Goal: Task Accomplishment & Management: Manage account settings

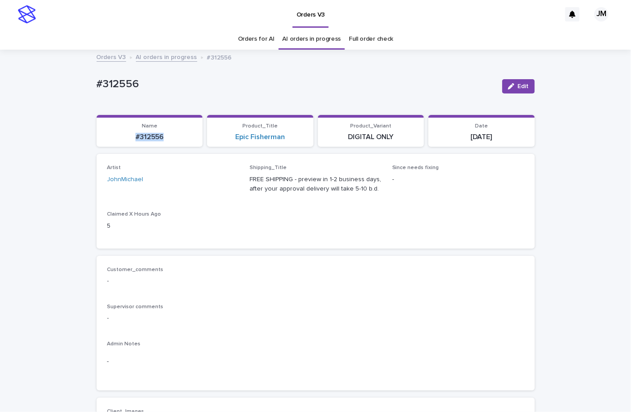
drag, startPoint x: 121, startPoint y: 142, endPoint x: 168, endPoint y: 142, distance: 46.5
click at [169, 143] on section "Name #312556" at bounding box center [150, 131] width 106 height 32
drag, startPoint x: 152, startPoint y: 130, endPoint x: 180, endPoint y: 141, distance: 30.3
click at [180, 141] on p "#312556" at bounding box center [150, 137] width 96 height 8
copy p "#312556"
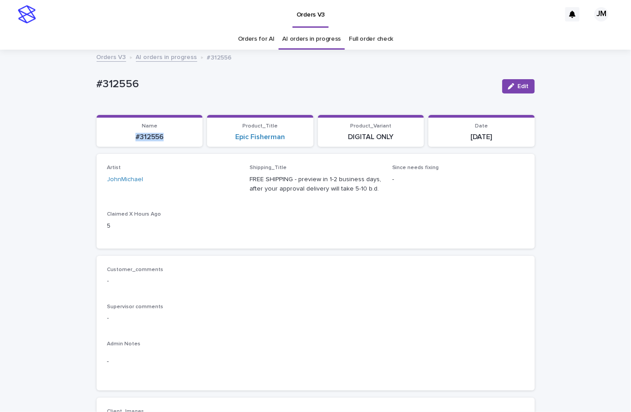
copy p "#312556"
click at [518, 89] on span "Edit" at bounding box center [522, 86] width 11 height 6
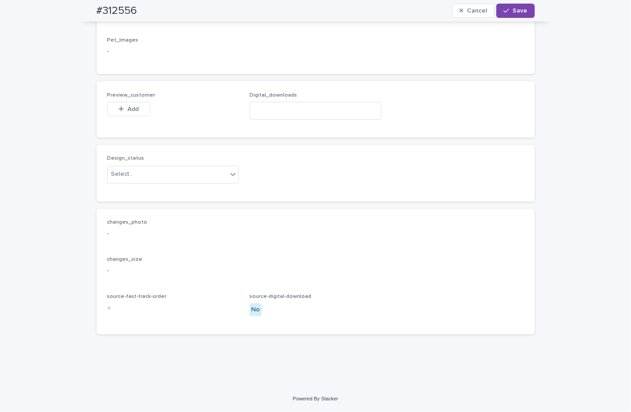
scroll to position [484, 0]
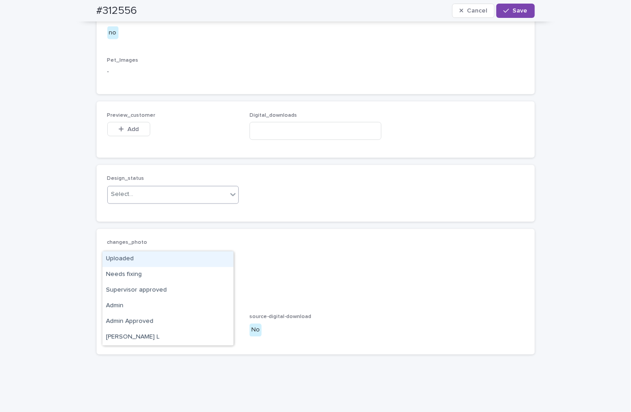
click at [160, 202] on div "Select..." at bounding box center [168, 194] width 120 height 15
click at [136, 256] on div "Uploaded" at bounding box center [167, 259] width 131 height 16
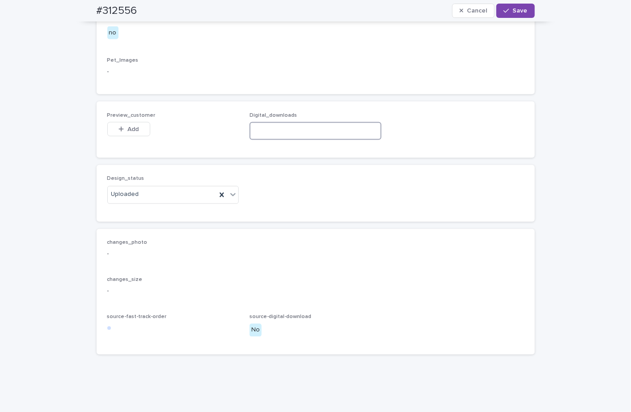
paste input "**********"
type input "**********"
click at [122, 147] on div "Preview_customer This file cannot be opened Download File Add" at bounding box center [173, 129] width 132 height 35
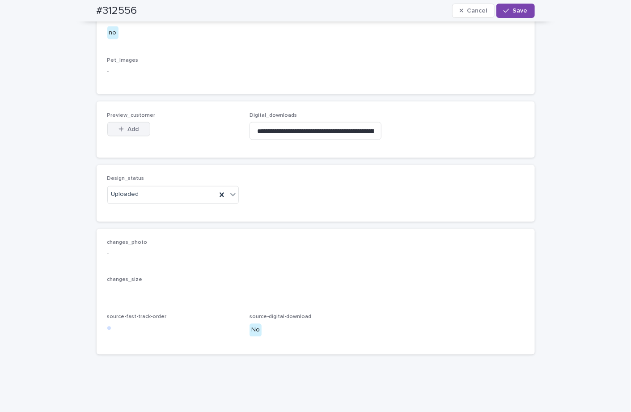
click at [121, 132] on div "button" at bounding box center [122, 129] width 9 height 6
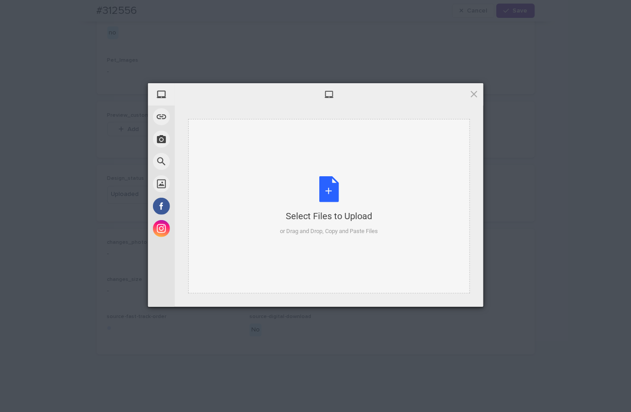
click at [371, 139] on div "Select Files to Upload or Drag and Drop, Copy and Paste Files" at bounding box center [329, 206] width 282 height 174
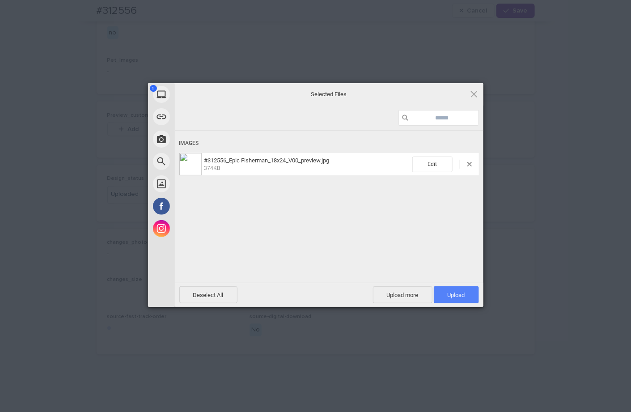
click at [456, 297] on span "Upload 1" at bounding box center [455, 294] width 17 height 7
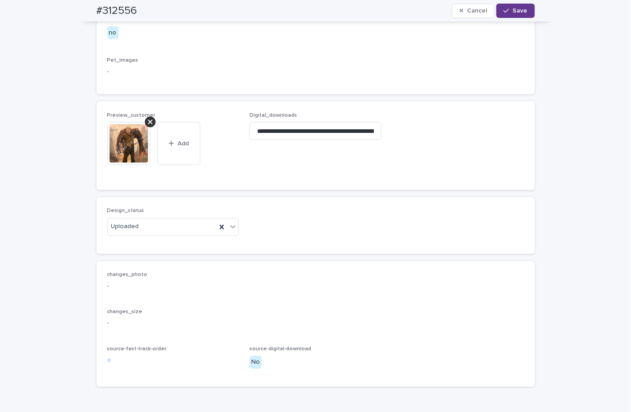
click at [520, 8] on span "Save" at bounding box center [520, 11] width 15 height 6
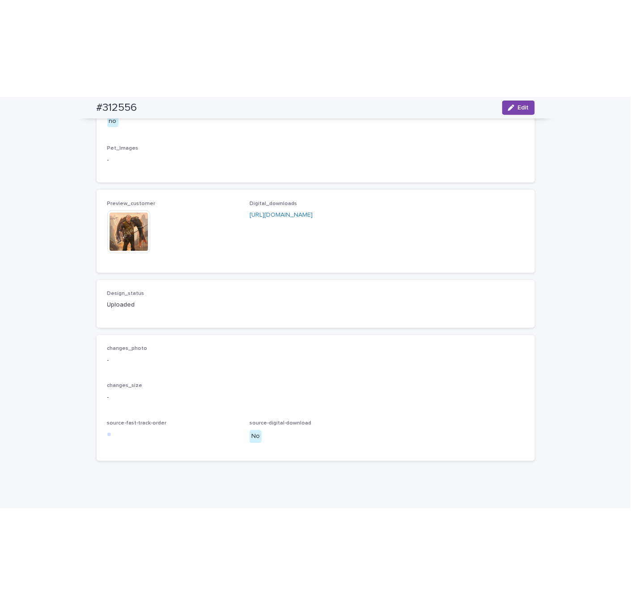
scroll to position [472, 0]
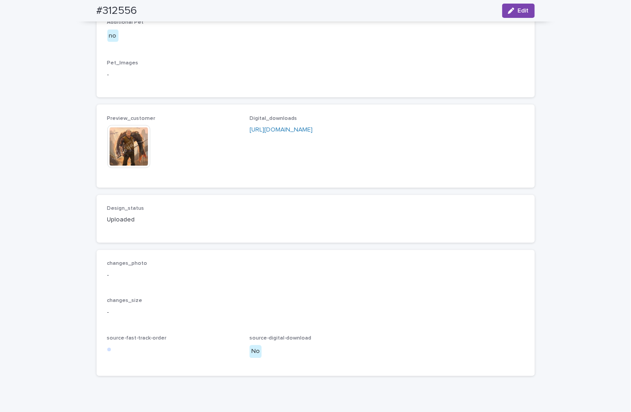
click at [116, 168] on img at bounding box center [128, 146] width 43 height 43
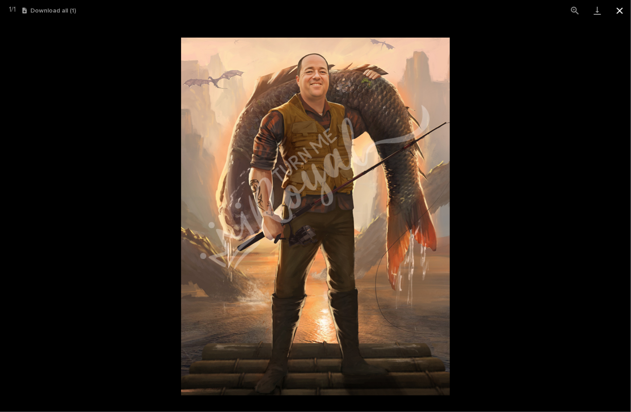
click at [616, 12] on button "Close gallery" at bounding box center [619, 10] width 22 height 21
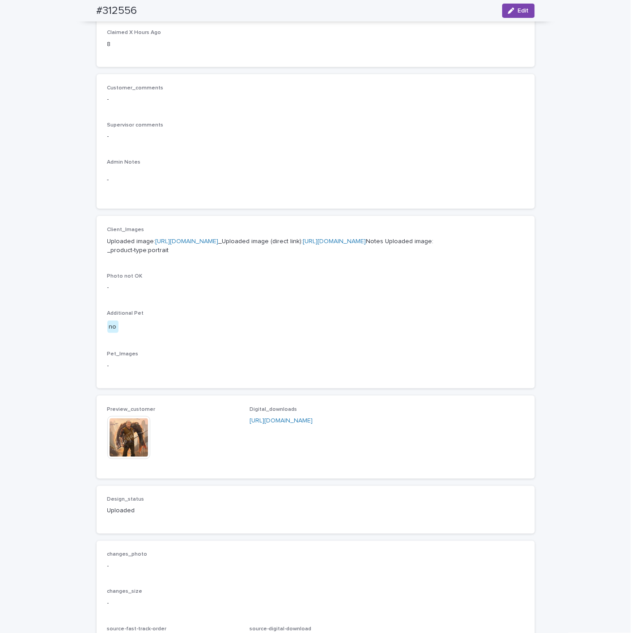
scroll to position [71, 0]
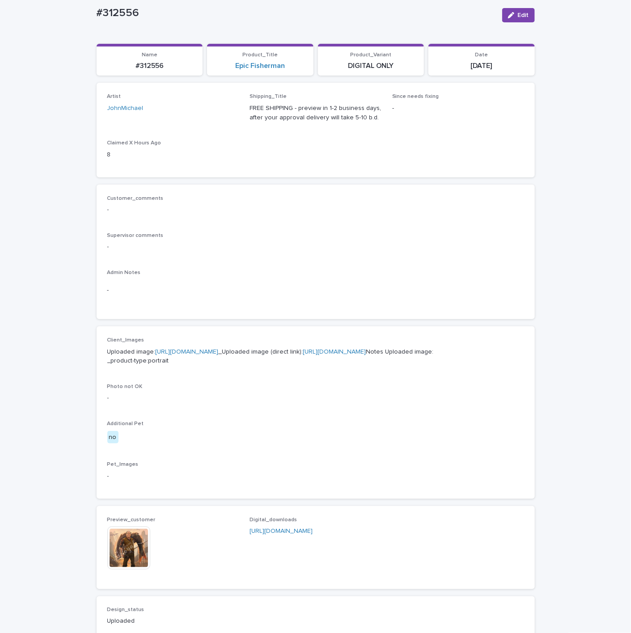
click at [303, 355] on link "[URL][DOMAIN_NAME]" at bounding box center [334, 352] width 63 height 6
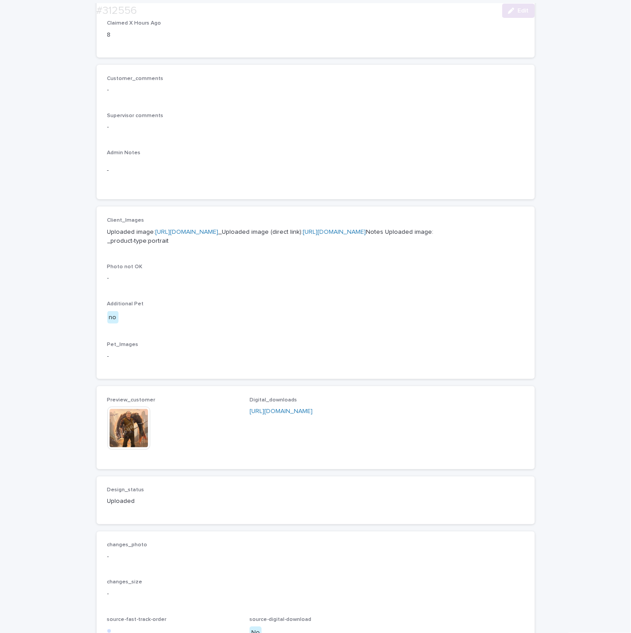
scroll to position [272, 0]
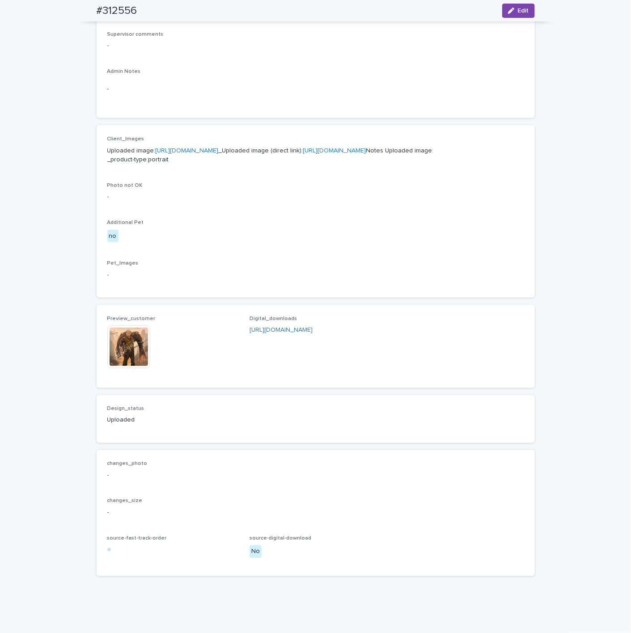
click at [99, 384] on div "Preview_customer This file cannot be opened Download File Digital_downloads [UR…" at bounding box center [316, 346] width 438 height 83
click at [117, 368] on img at bounding box center [128, 346] width 43 height 43
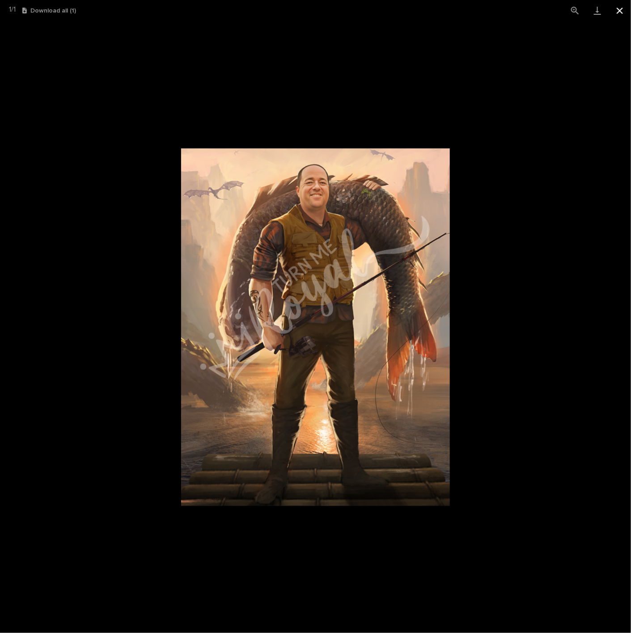
click at [621, 12] on button "Close gallery" at bounding box center [619, 10] width 22 height 21
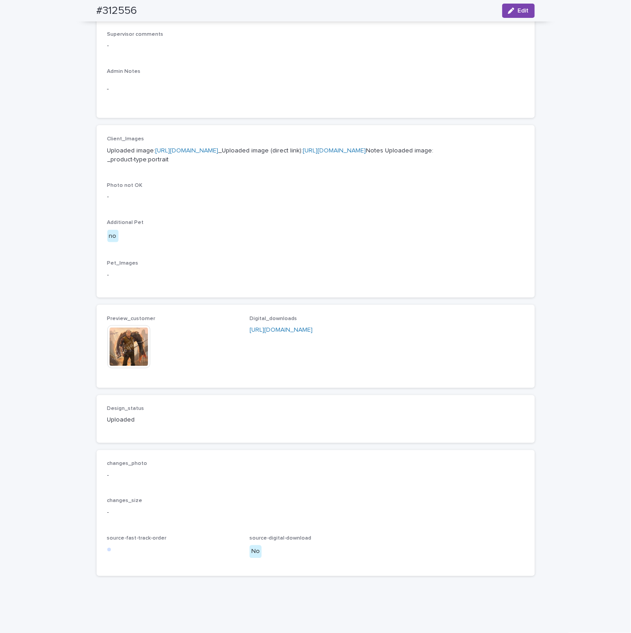
click at [309, 333] on link "[URL][DOMAIN_NAME]" at bounding box center [280, 330] width 63 height 6
click at [129, 368] on img at bounding box center [128, 346] width 43 height 43
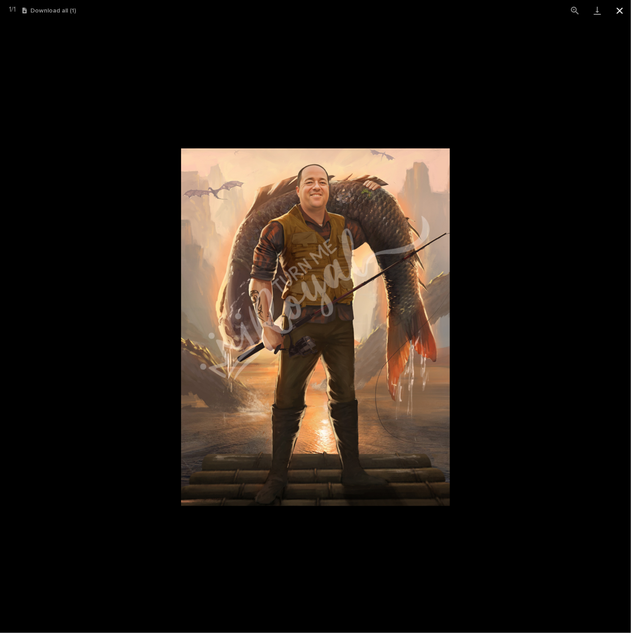
click at [617, 8] on button "Close gallery" at bounding box center [619, 10] width 22 height 21
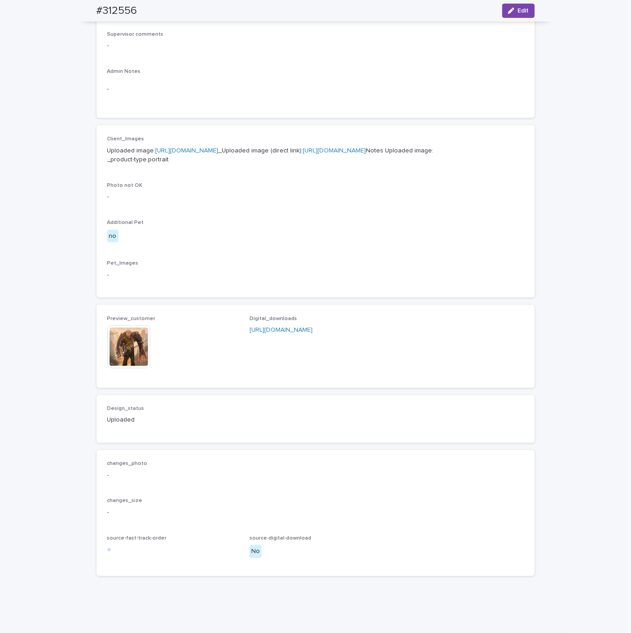
click at [114, 368] on img at bounding box center [128, 346] width 43 height 43
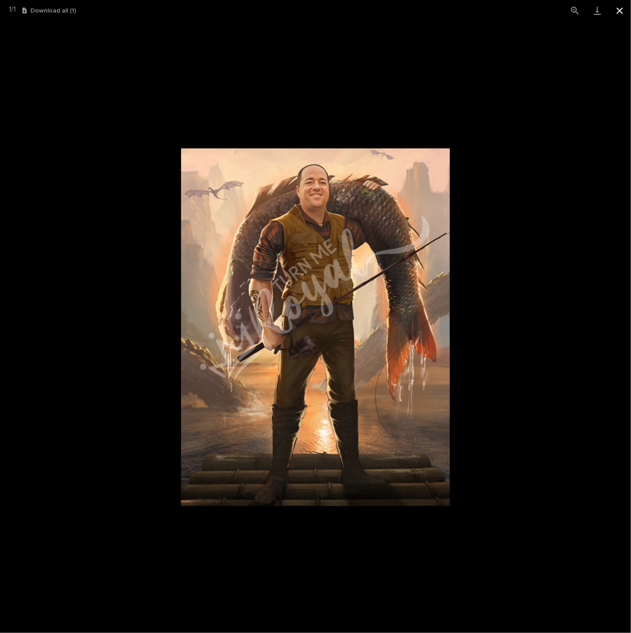
click at [617, 17] on button "Close gallery" at bounding box center [619, 10] width 22 height 21
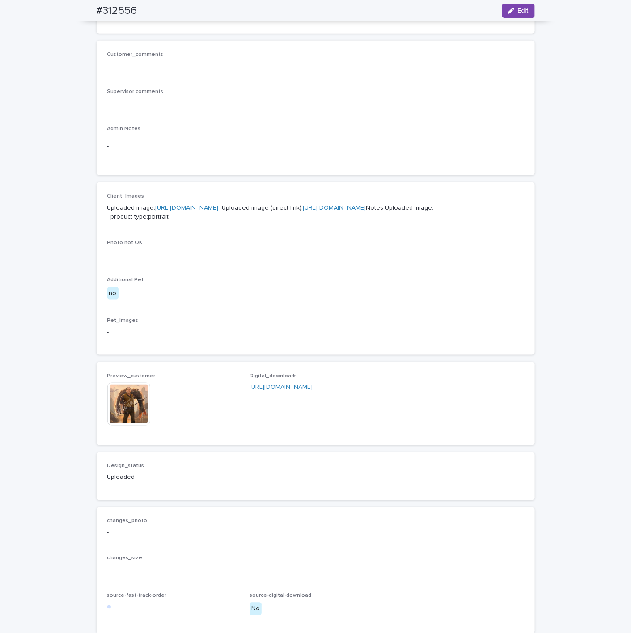
scroll to position [71, 0]
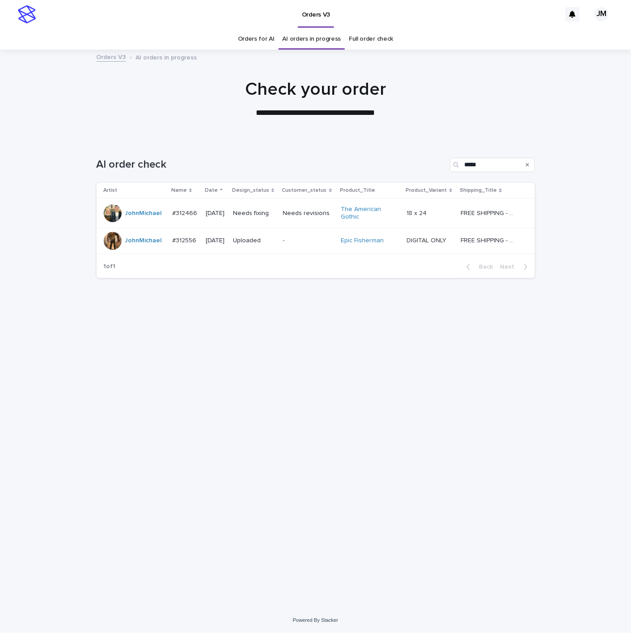
click at [332, 40] on link "AI orders in progress" at bounding box center [311, 39] width 59 height 21
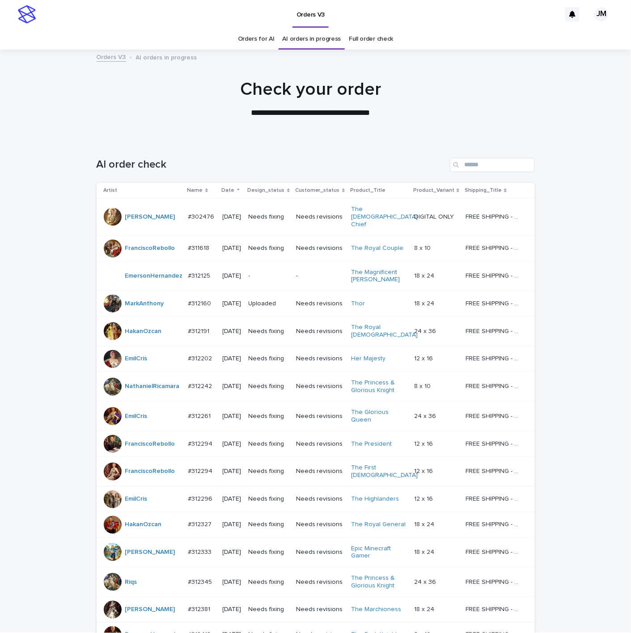
click at [251, 45] on link "Orders for AI" at bounding box center [256, 39] width 37 height 21
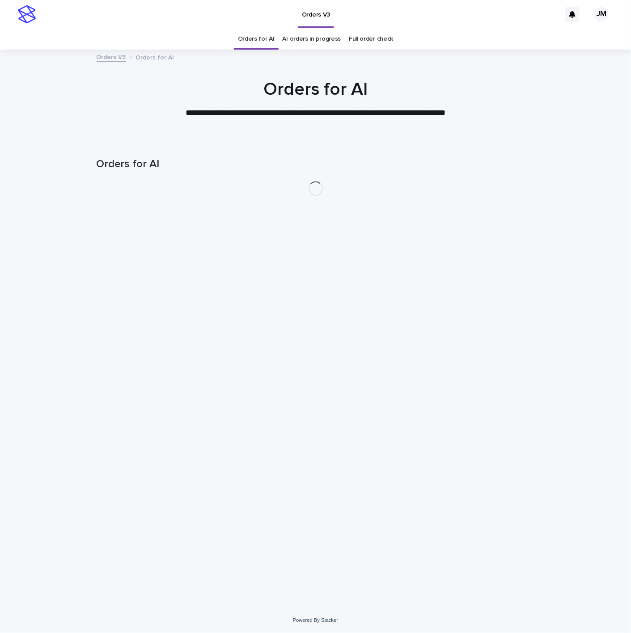
click at [293, 38] on link "AI orders in progress" at bounding box center [311, 39] width 59 height 21
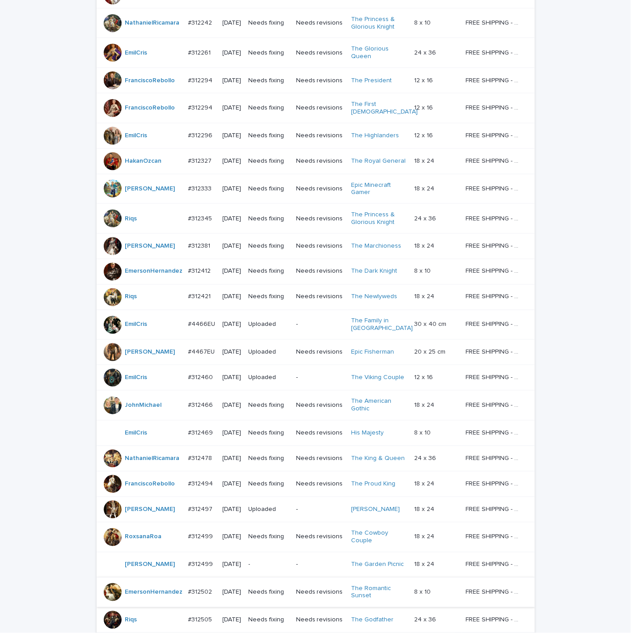
scroll to position [523, 0]
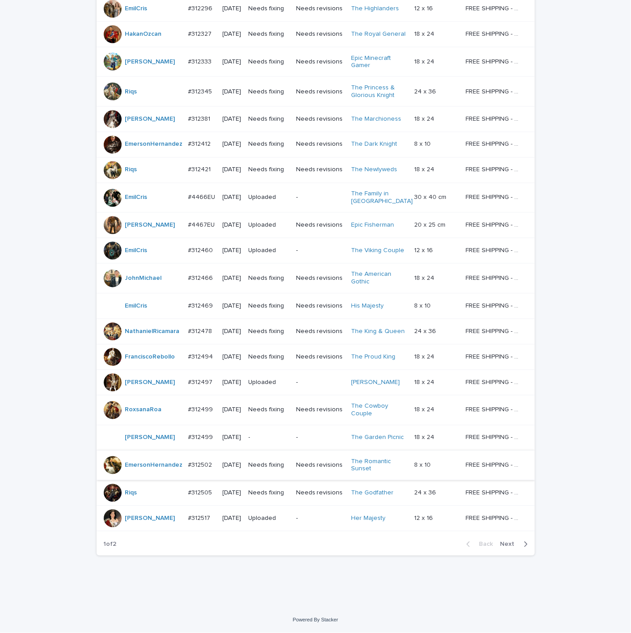
click at [507, 411] on span "Next" at bounding box center [510, 544] width 20 height 6
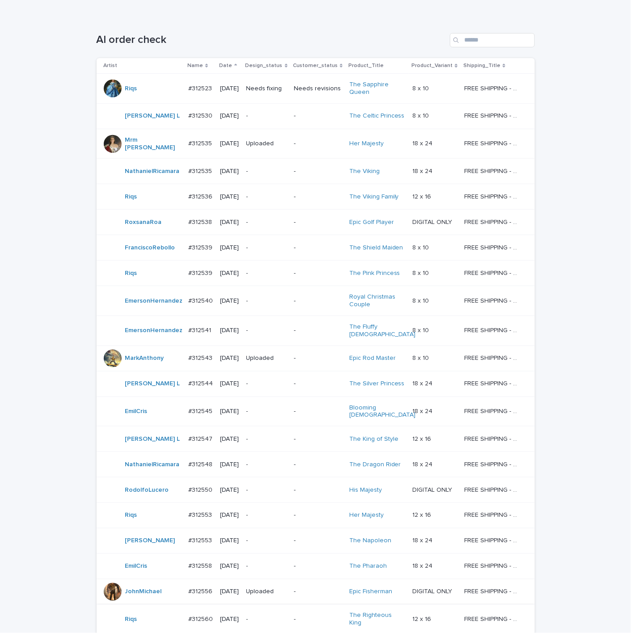
scroll to position [111, 0]
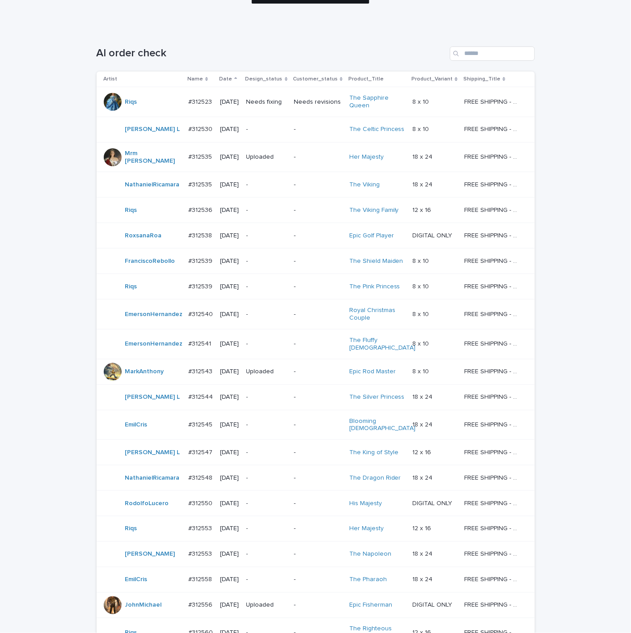
click at [324, 164] on div "-" at bounding box center [318, 157] width 48 height 15
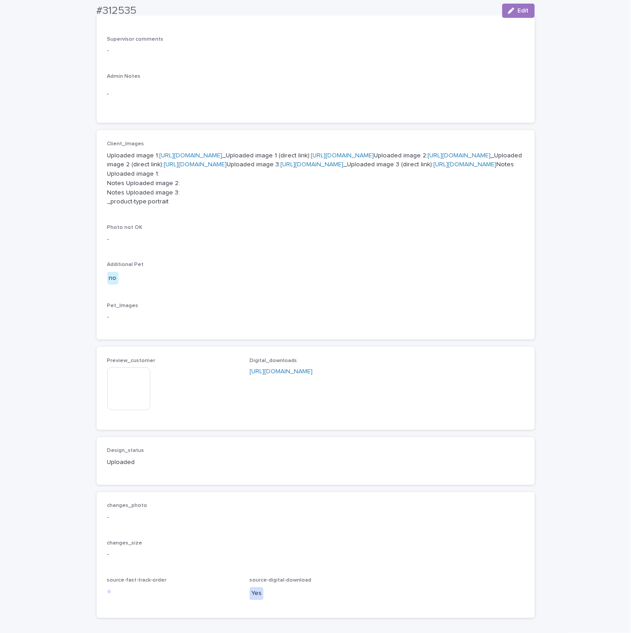
scroll to position [268, 0]
click at [121, 409] on img at bounding box center [128, 387] width 43 height 43
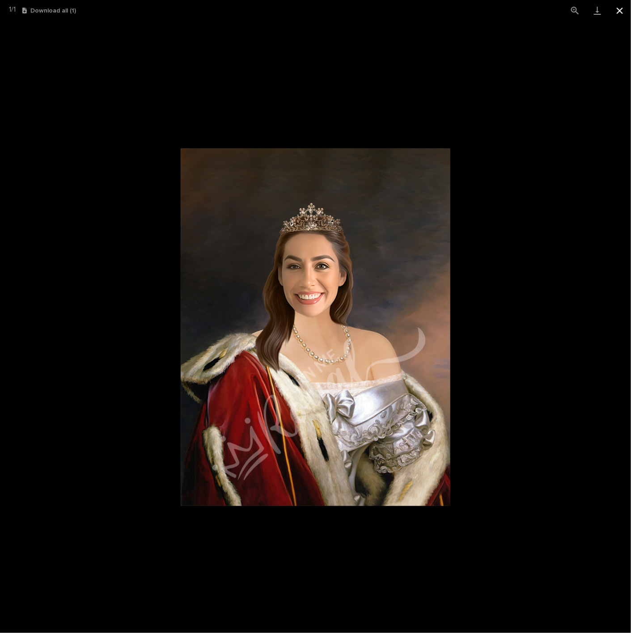
click at [627, 11] on button "Close gallery" at bounding box center [619, 10] width 22 height 21
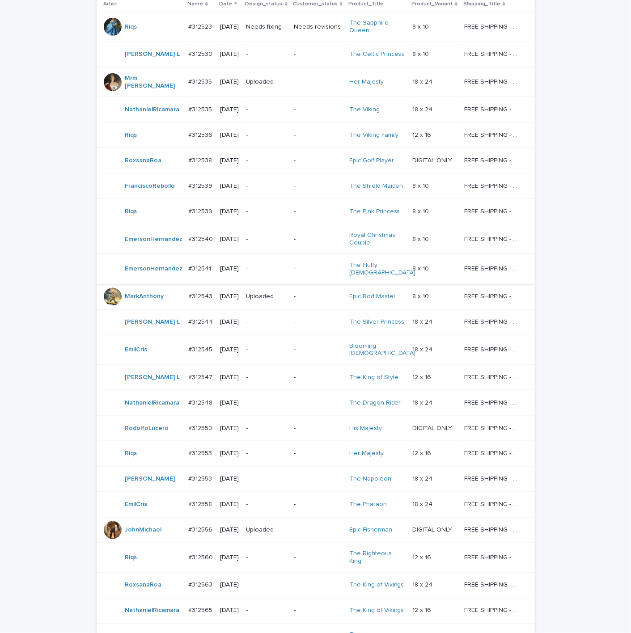
scroll to position [312, 0]
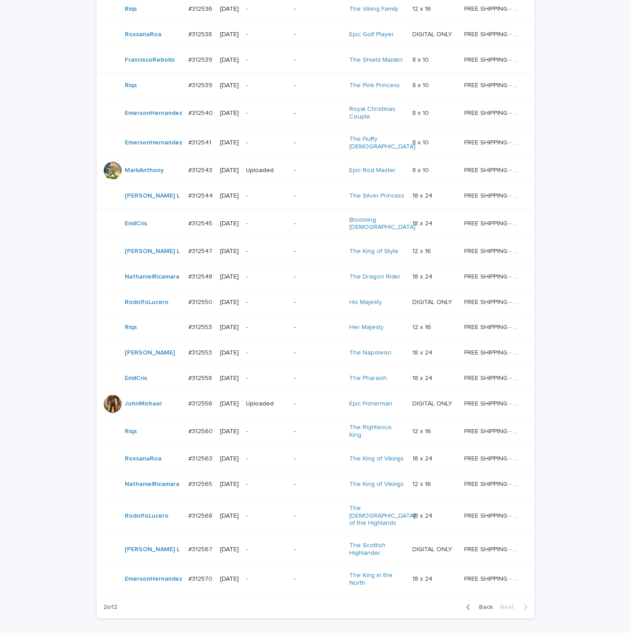
click at [304, 408] on p "-" at bounding box center [318, 404] width 48 height 8
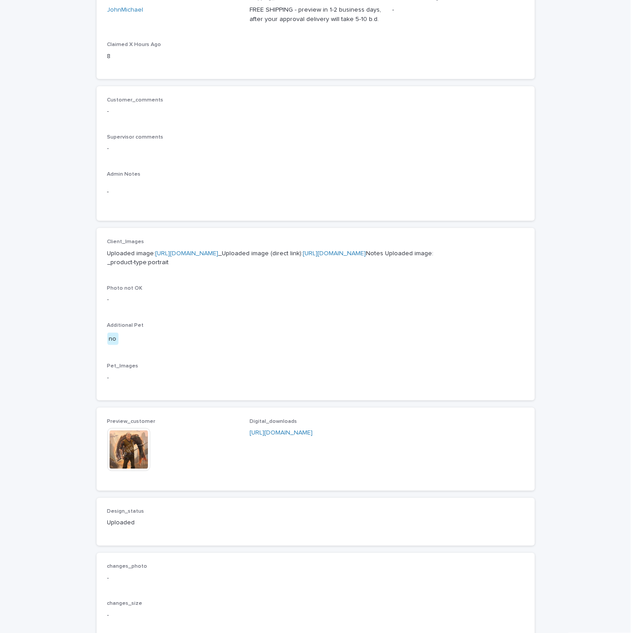
scroll to position [297, 0]
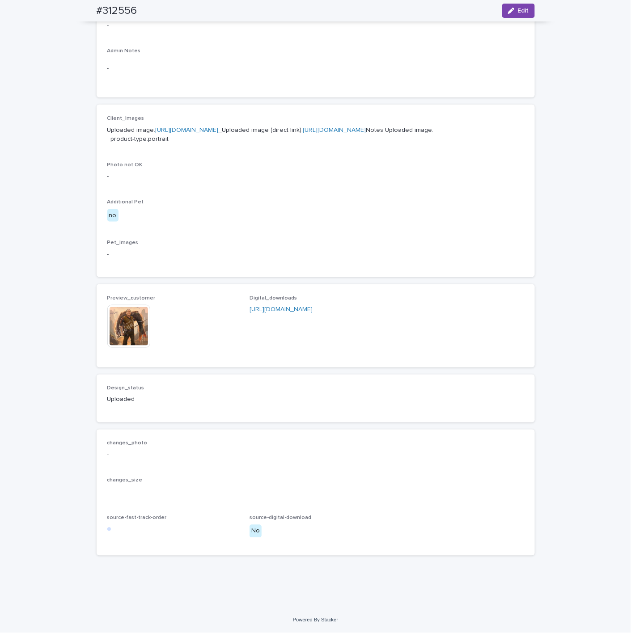
click at [129, 348] on img at bounding box center [128, 326] width 43 height 43
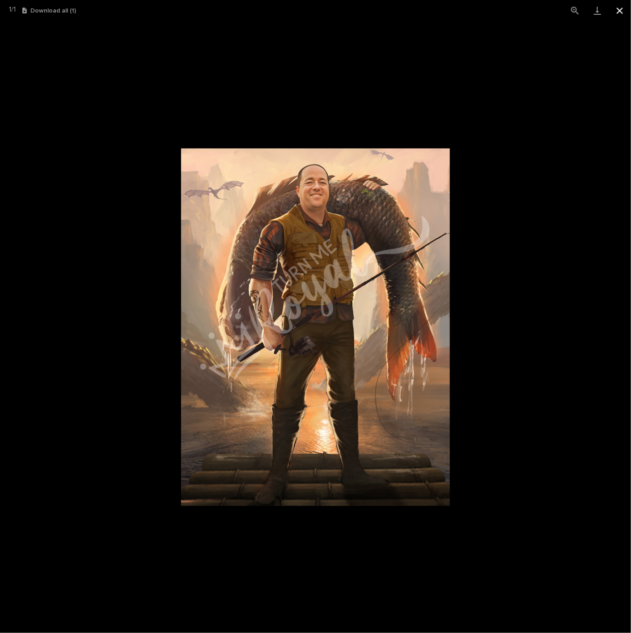
click at [617, 8] on button "Close gallery" at bounding box center [619, 10] width 22 height 21
